Goal: Transaction & Acquisition: Purchase product/service

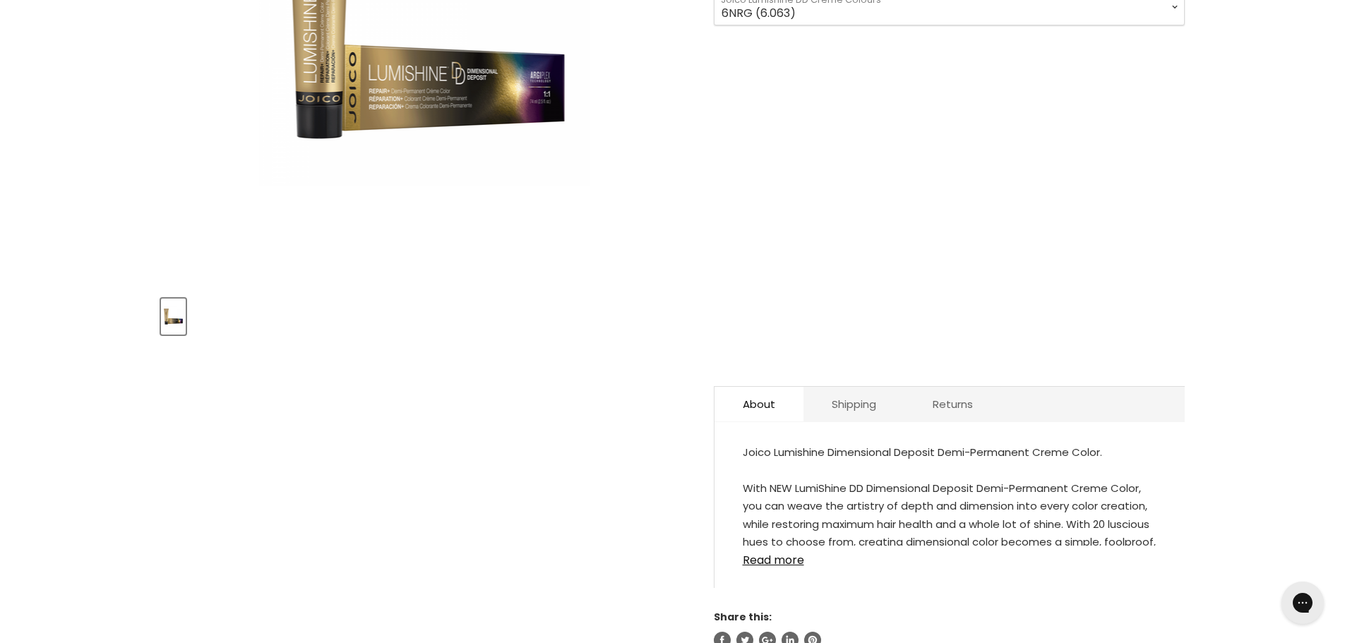
scroll to position [565, 0]
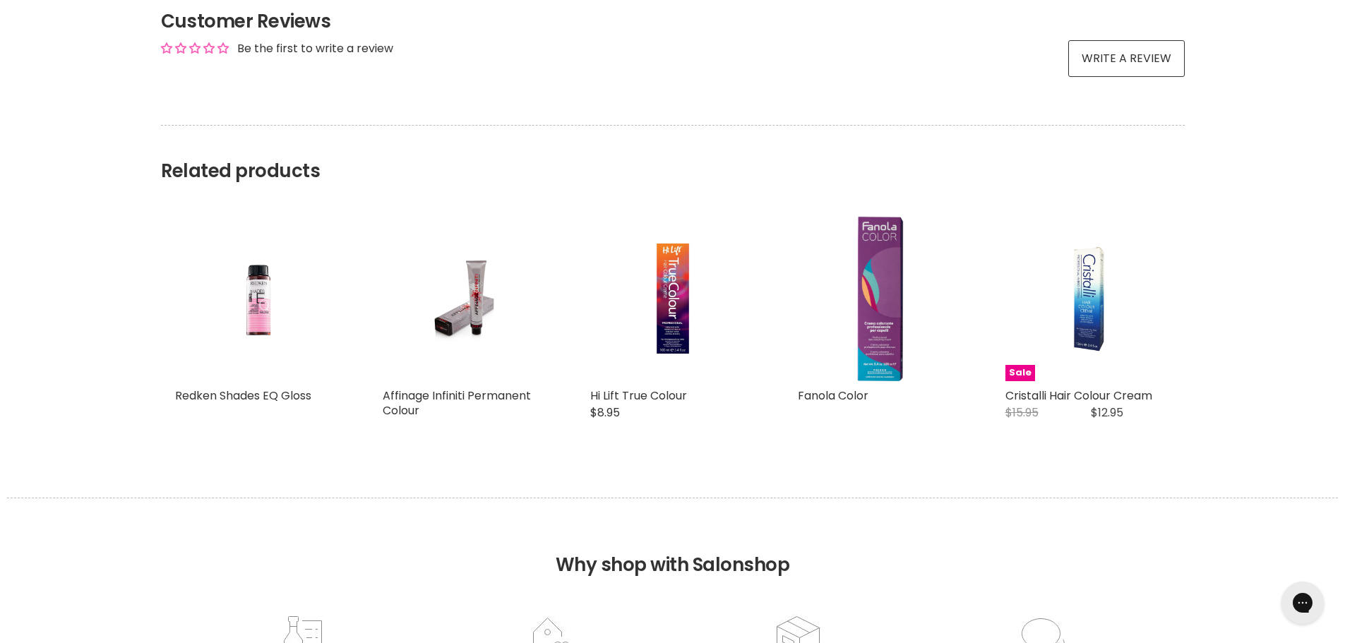
scroll to position [1200, 0]
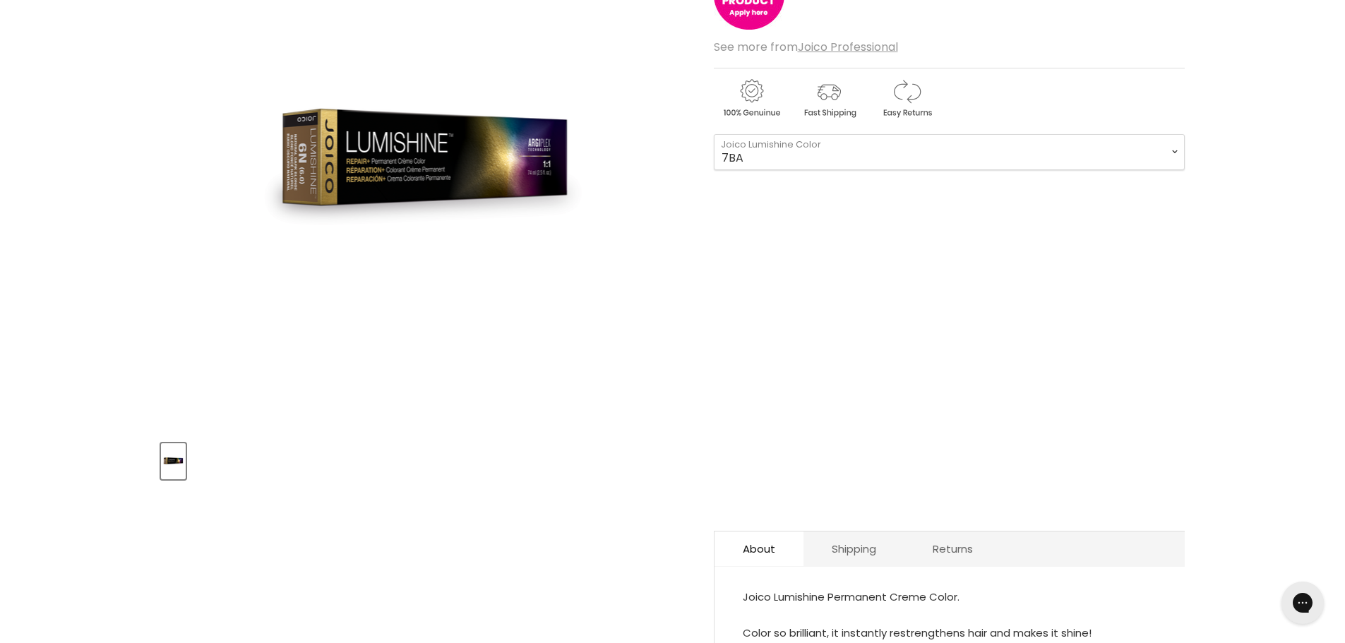
scroll to position [424, 0]
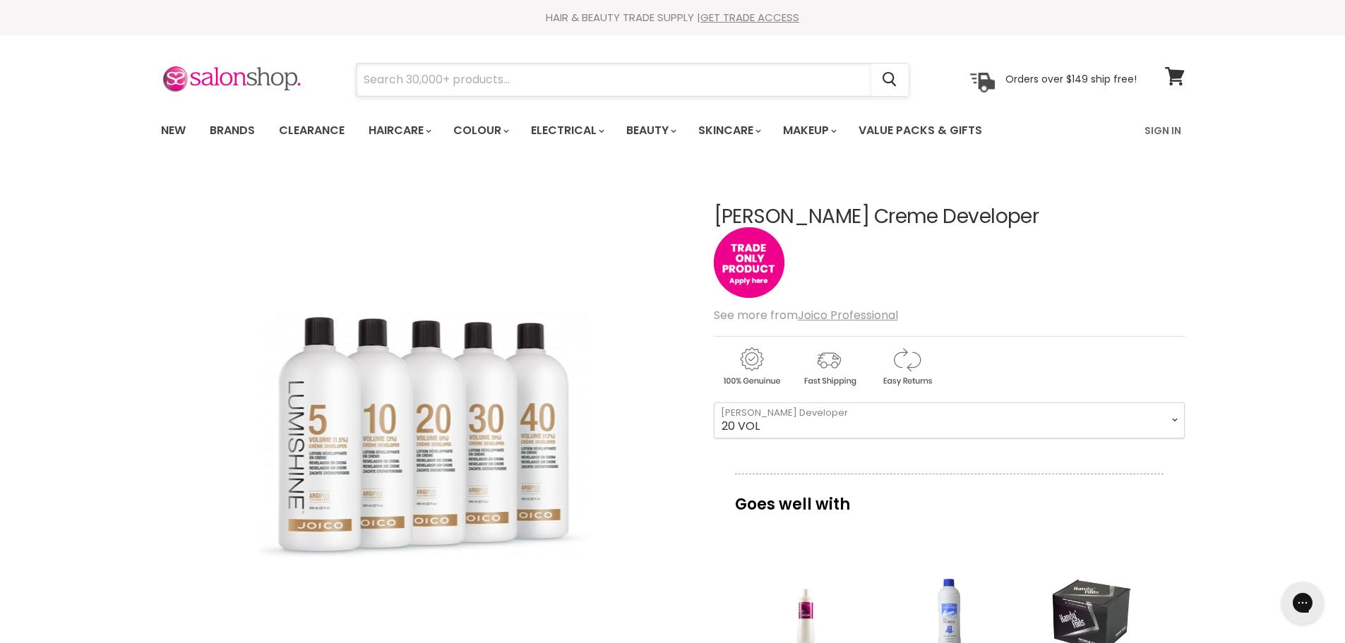
paste input "Joico Lumishine"
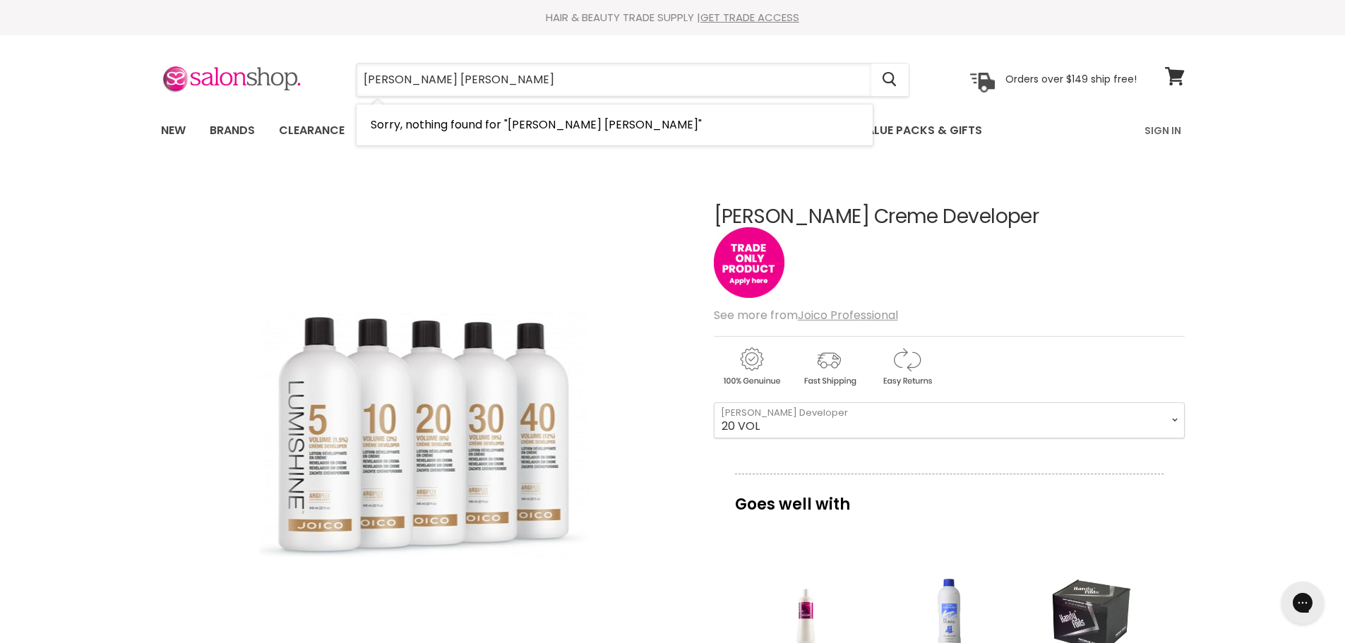
type input "Joico Lumishine dd cream"
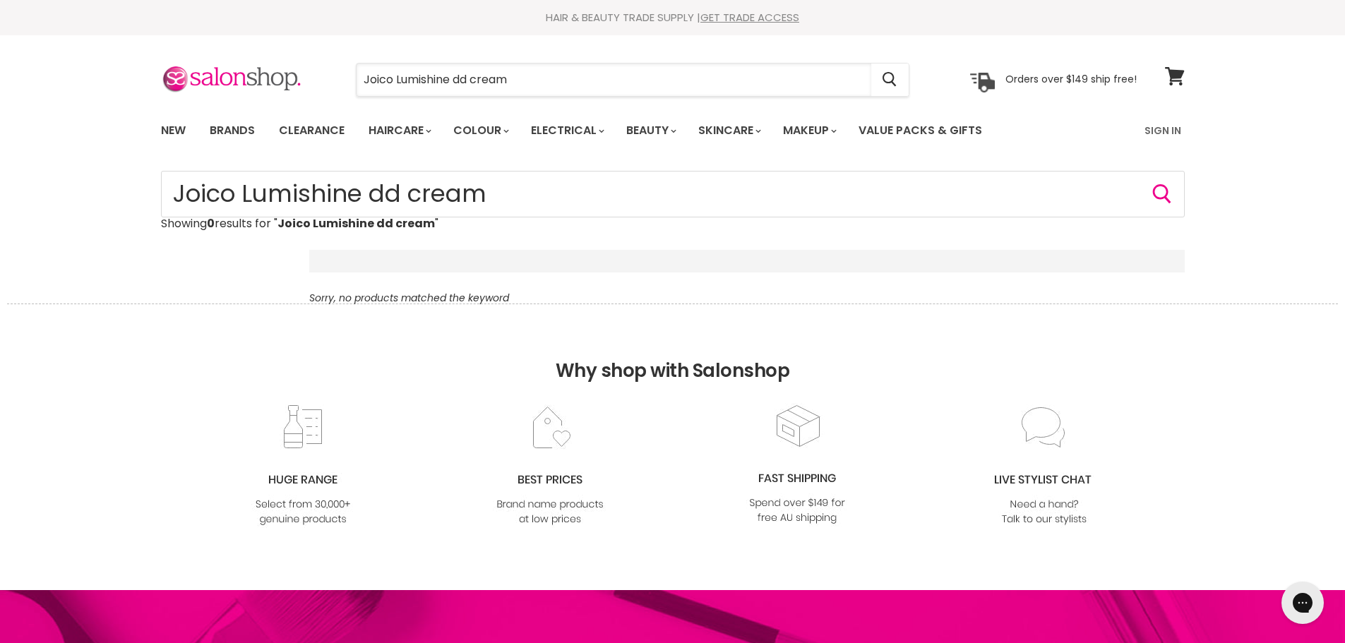
click at [1066, 151] on div "Menu Joico Lumishine dd cream Cancel" at bounding box center [672, 93] width 1345 height 116
type input "Joico Lumishine"
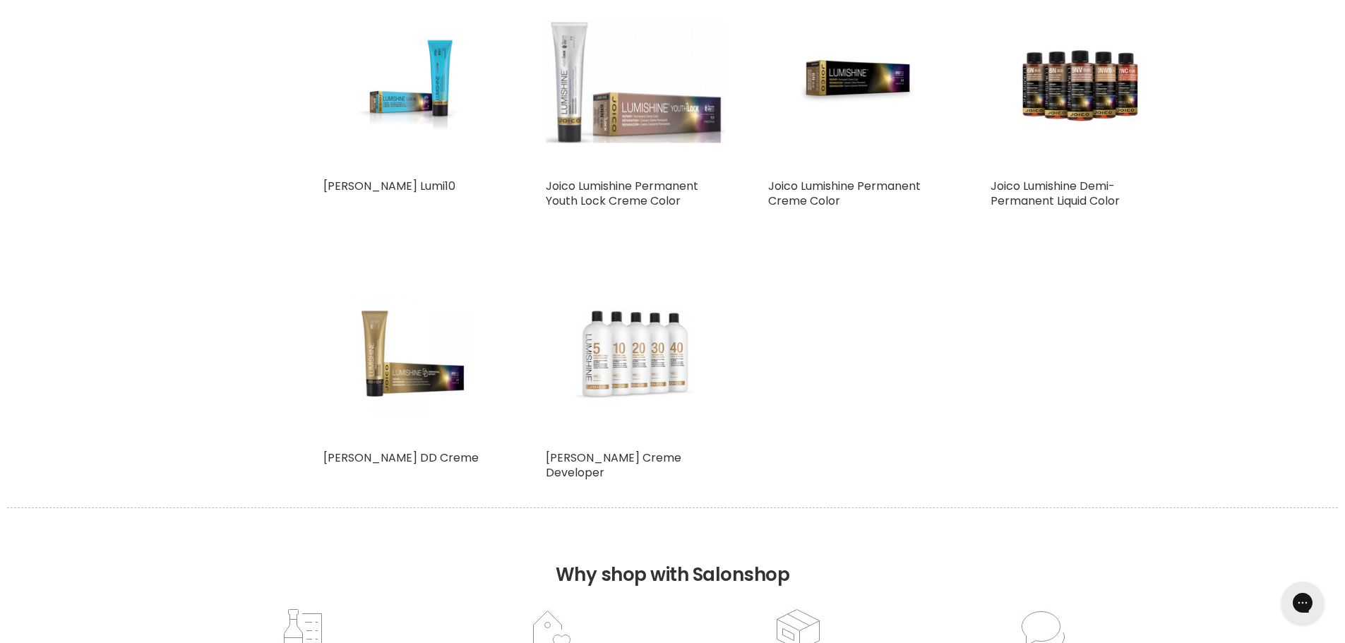
scroll to position [353, 0]
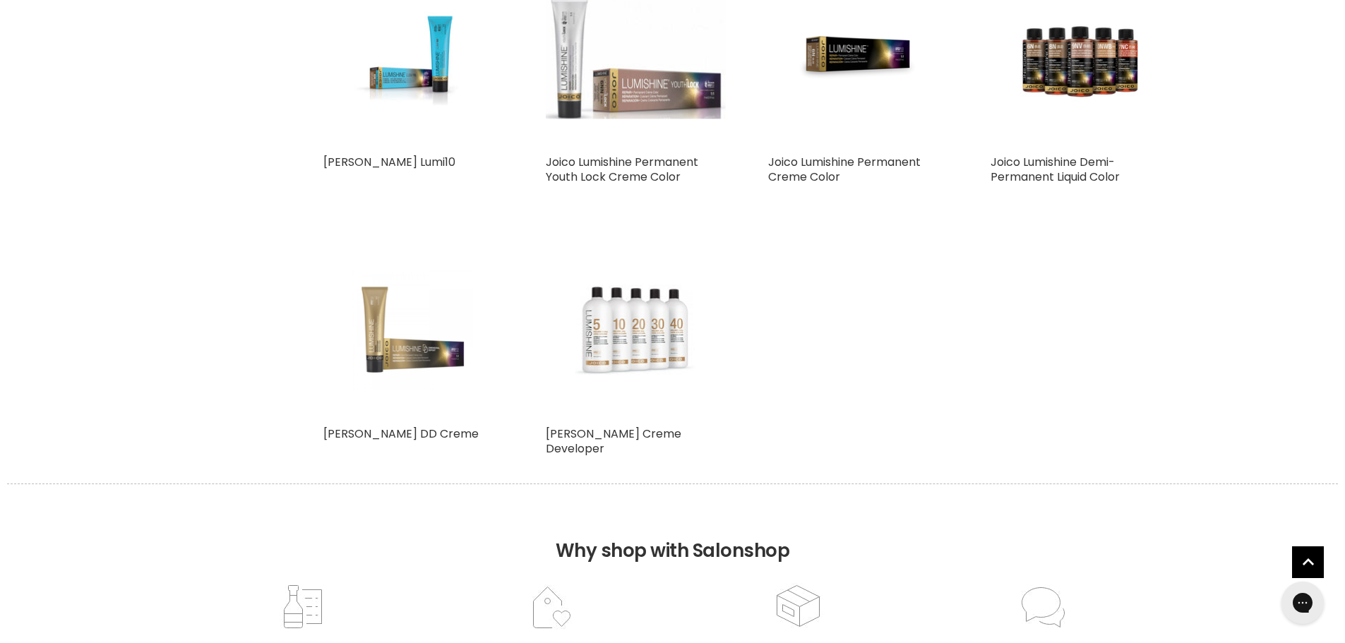
click at [393, 349] on img "Main content" at bounding box center [413, 329] width 120 height 180
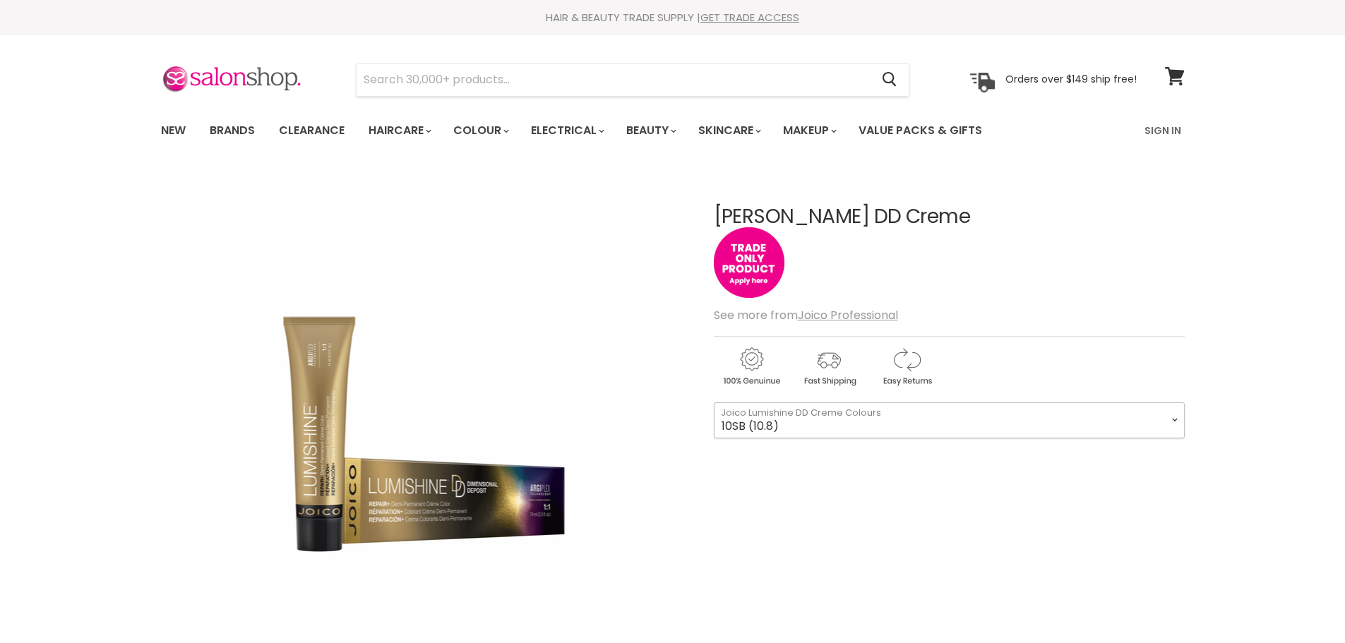
click at [1170, 414] on select "10SB (10.8) 8SB (8.8) 6SB (6.8) 1BS (1.8) 10N (10.0) 8N (8.0) 6N (6.0) 3N (3.0)…" at bounding box center [949, 419] width 471 height 35
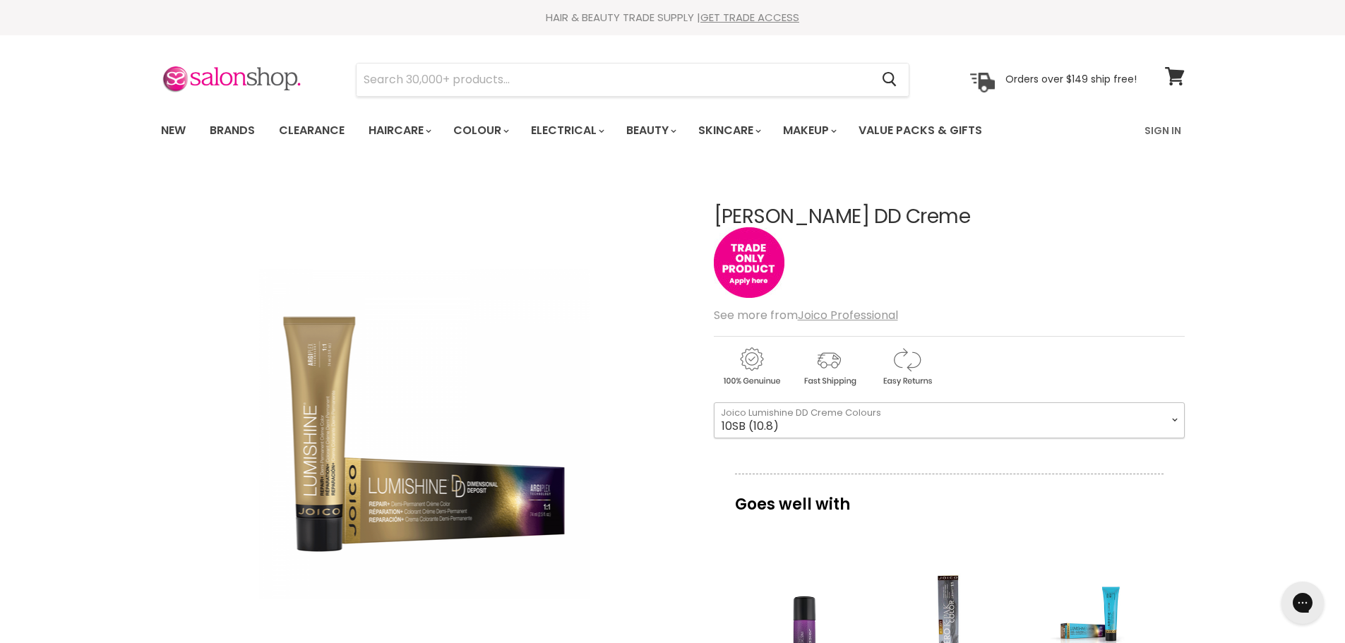
drag, startPoint x: 1118, startPoint y: 421, endPoint x: 1108, endPoint y: 425, distance: 10.1
click at [1118, 421] on select "10SB (10.8) 8SB (8.8) 6SB (6.8) 1BS (1.8) 10N (10.0) 8N (8.0) 6N (6.0) 3N (3.0)…" at bounding box center [949, 419] width 471 height 35
click at [714, 402] on select "10SB (10.8) 8SB (8.8) 6SB (6.8) 1BS (1.8) 10N (10.0) 8N (8.0) 6N (6.0) 3N (3.0)…" at bounding box center [949, 419] width 471 height 35
select select "3N (3.0)"
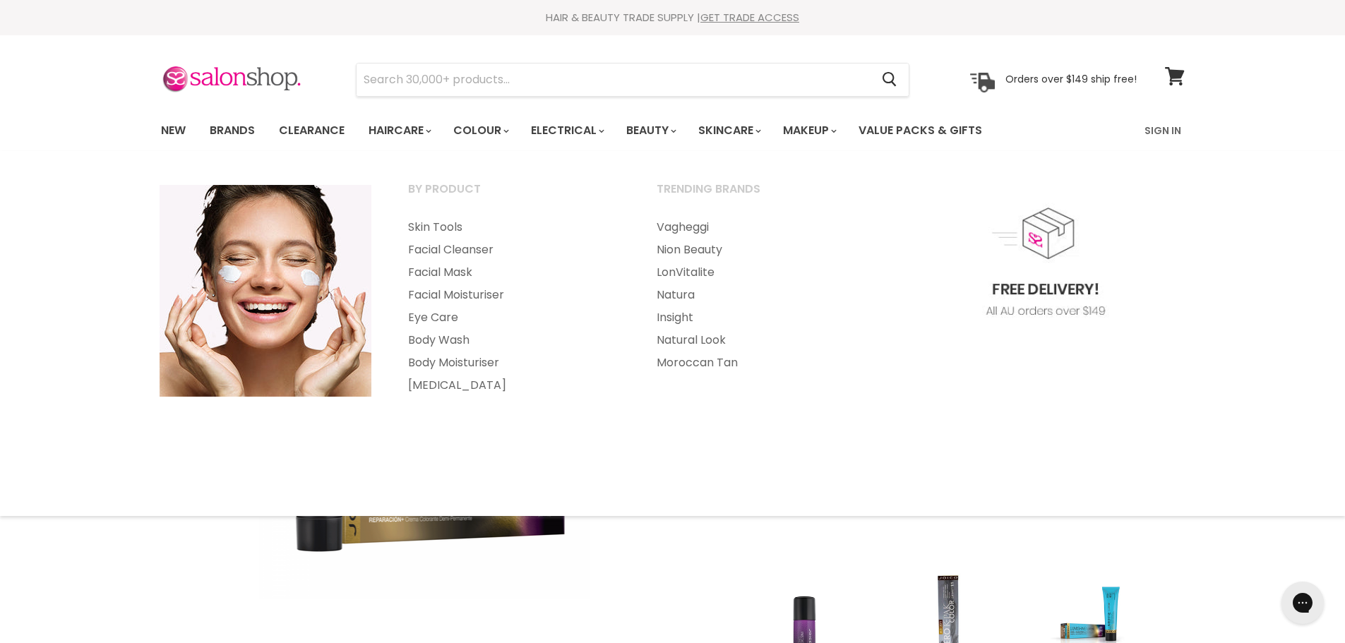
click at [1289, 443] on div "By Product Skin Tools Facial Cleanser Facial Mask" at bounding box center [672, 333] width 1345 height 337
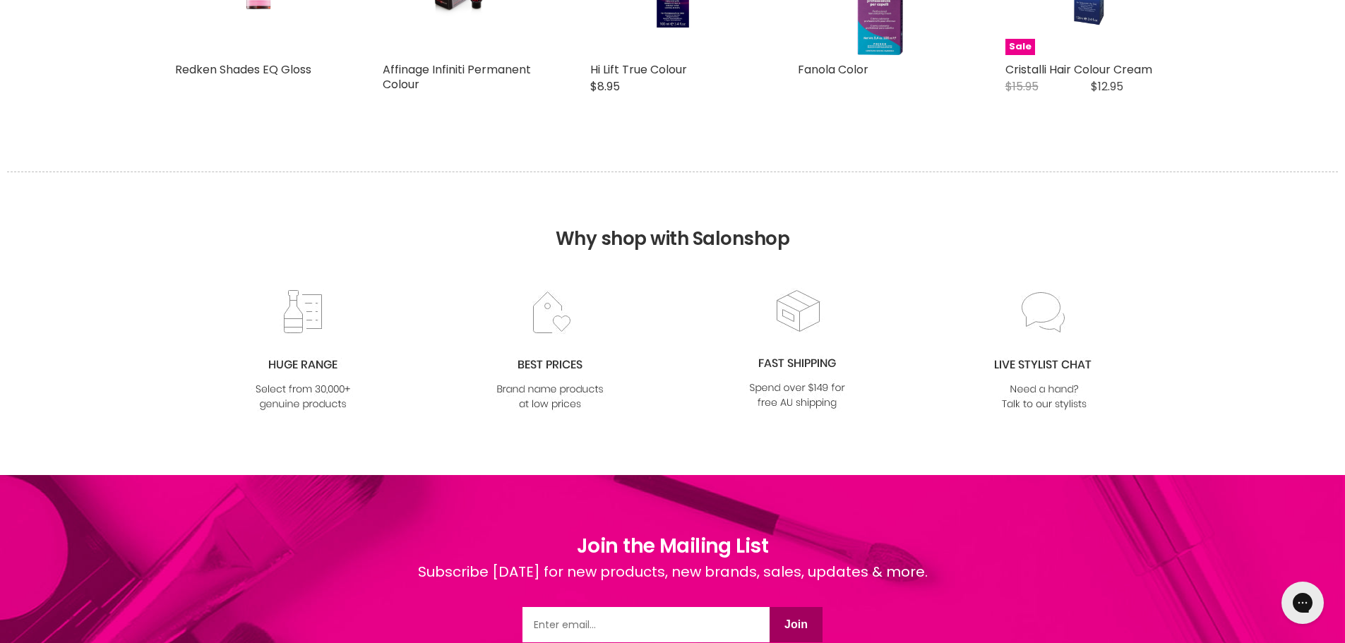
scroll to position [1765, 0]
